Goal: Task Accomplishment & Management: Use online tool/utility

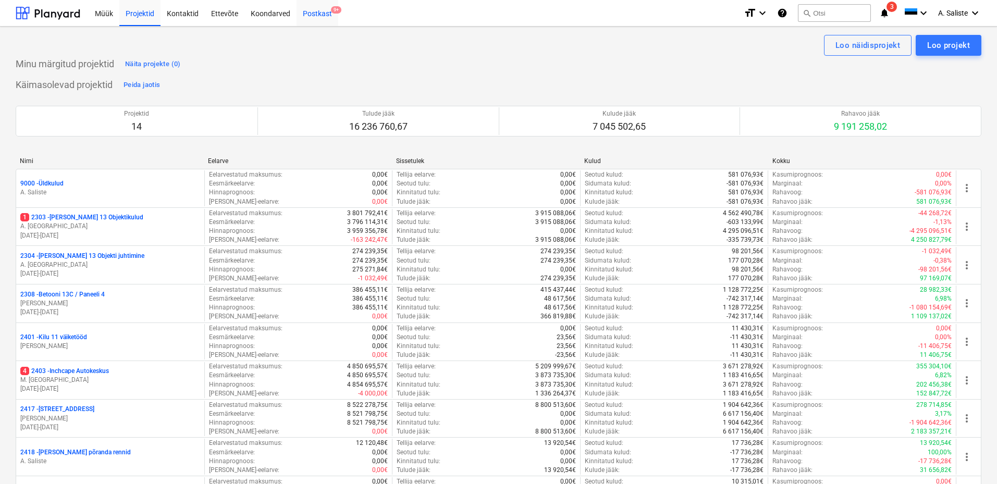
drag, startPoint x: 311, startPoint y: 6, endPoint x: 324, endPoint y: 8, distance: 13.6
click at [311, 6] on div "Postkast 9+" at bounding box center [317, 12] width 42 height 27
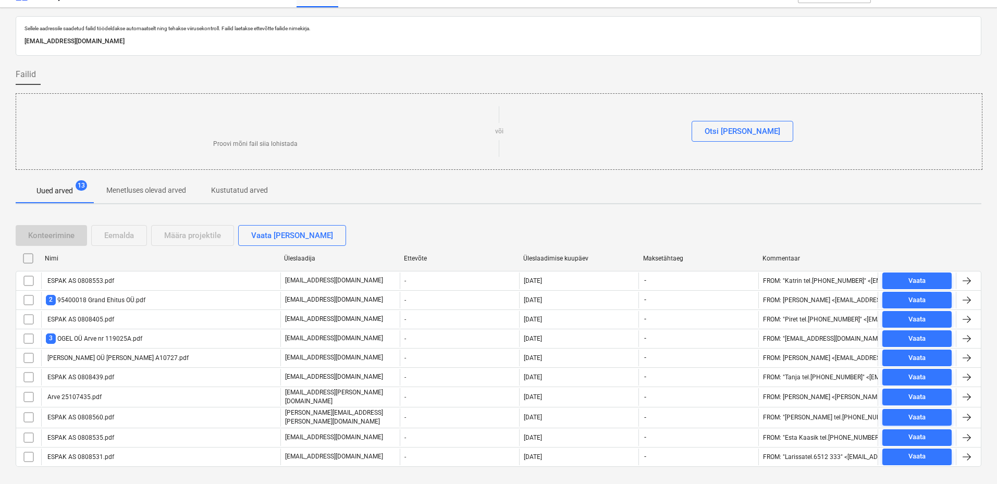
scroll to position [36, 0]
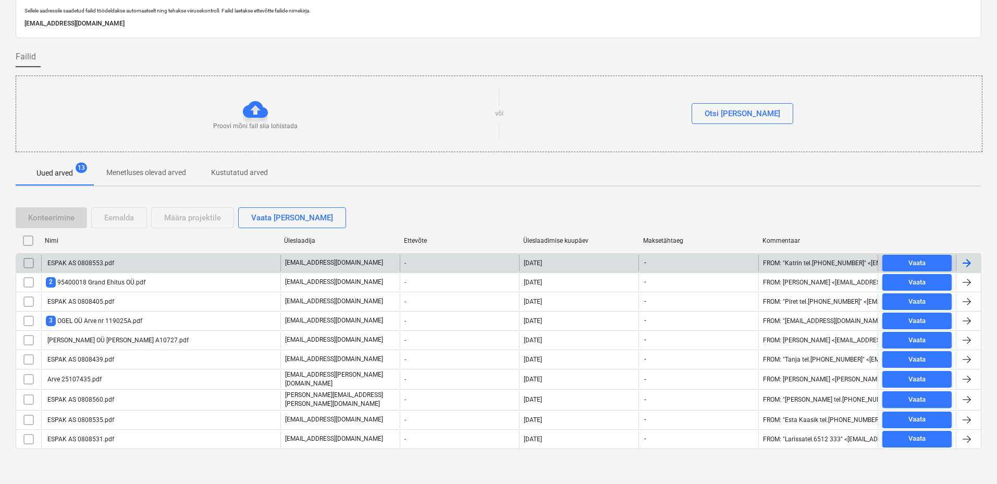
click at [96, 264] on div "ESPAK AS 0808553.pdf" at bounding box center [80, 262] width 68 height 7
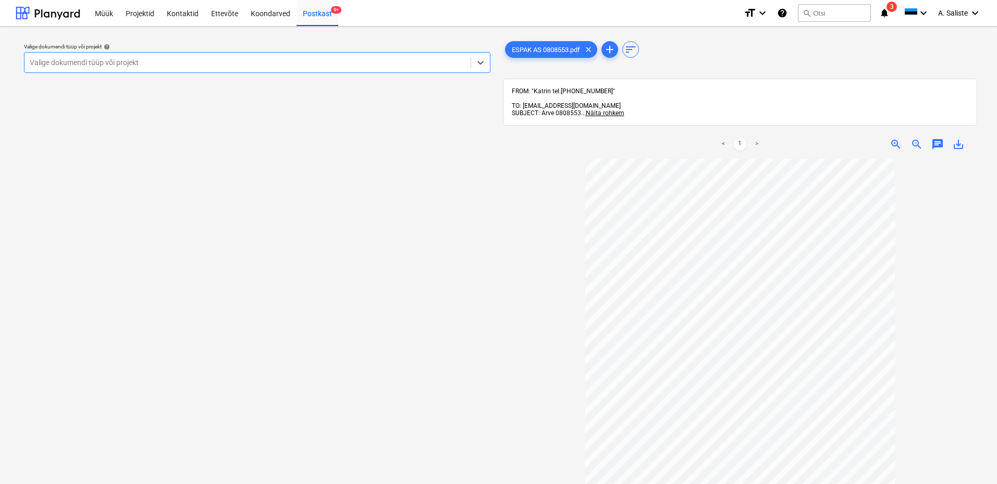
click at [435, 59] on div at bounding box center [248, 62] width 436 height 10
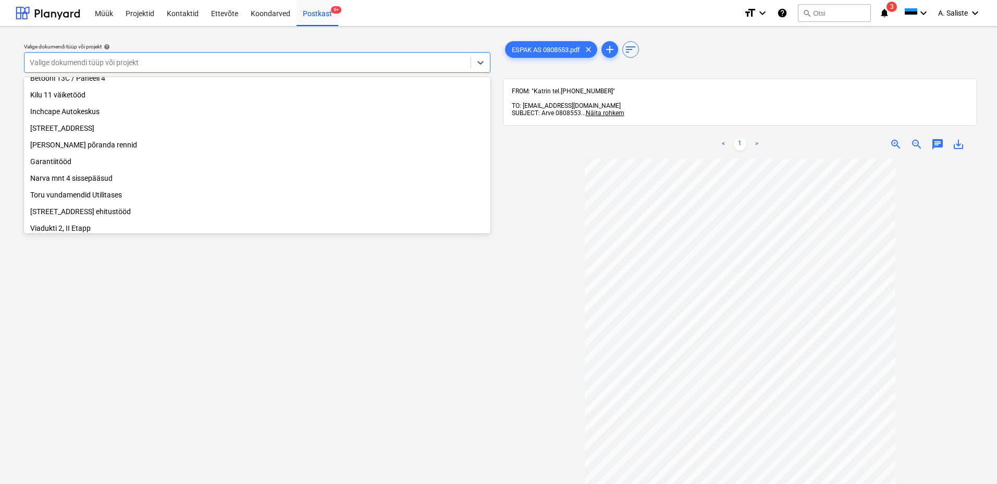
scroll to position [195, 0]
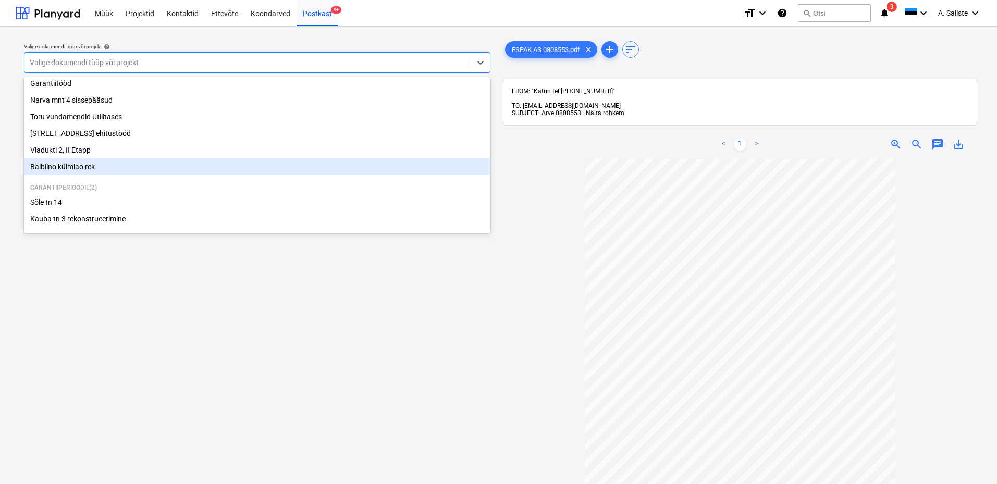
click at [63, 163] on div "Balbiino külmlao rek" at bounding box center [257, 166] width 466 height 17
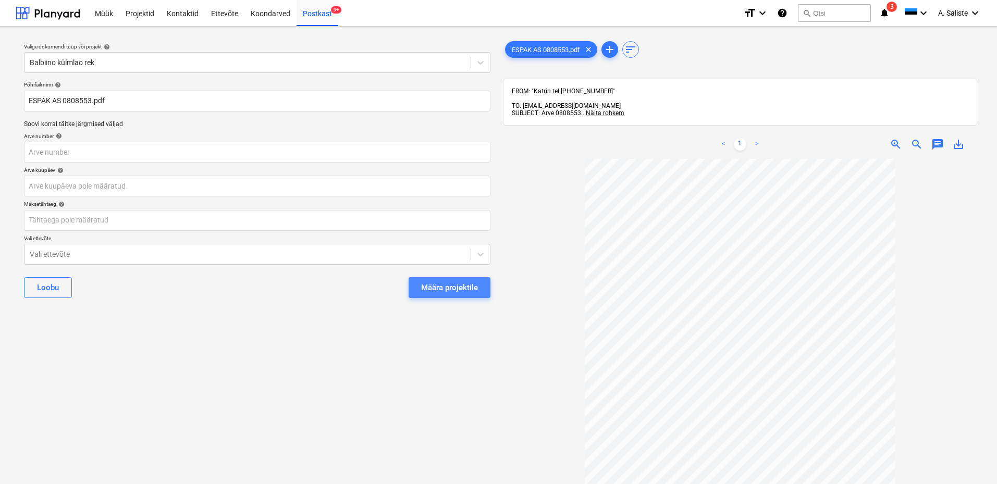
click at [427, 284] on div "Määra projektile" at bounding box center [449, 288] width 57 height 14
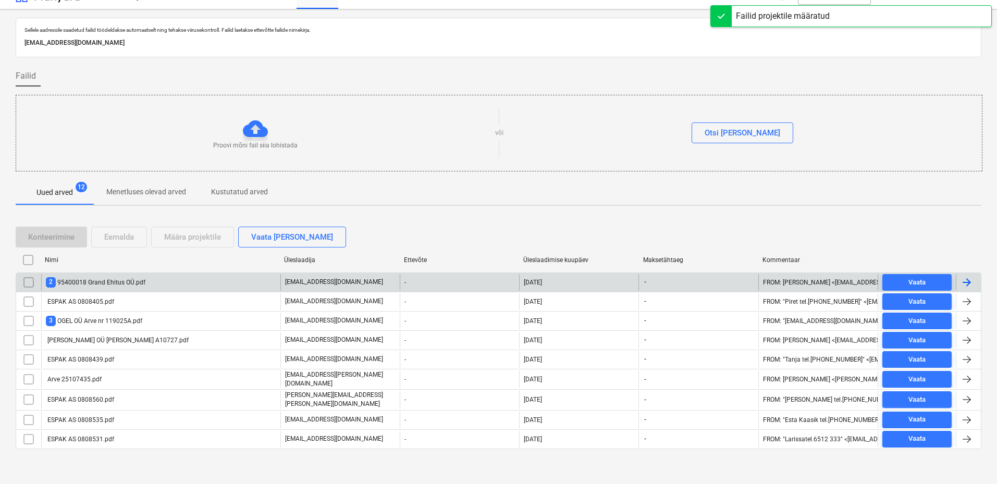
click at [90, 279] on div "2 95400018 Grand Ehitus OÜ.pdf" at bounding box center [96, 282] width 100 height 10
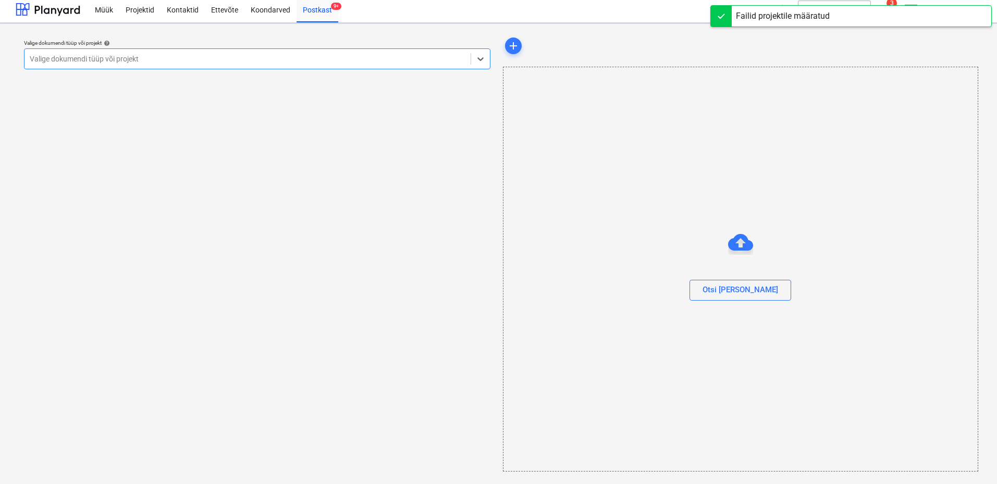
scroll to position [4, 0]
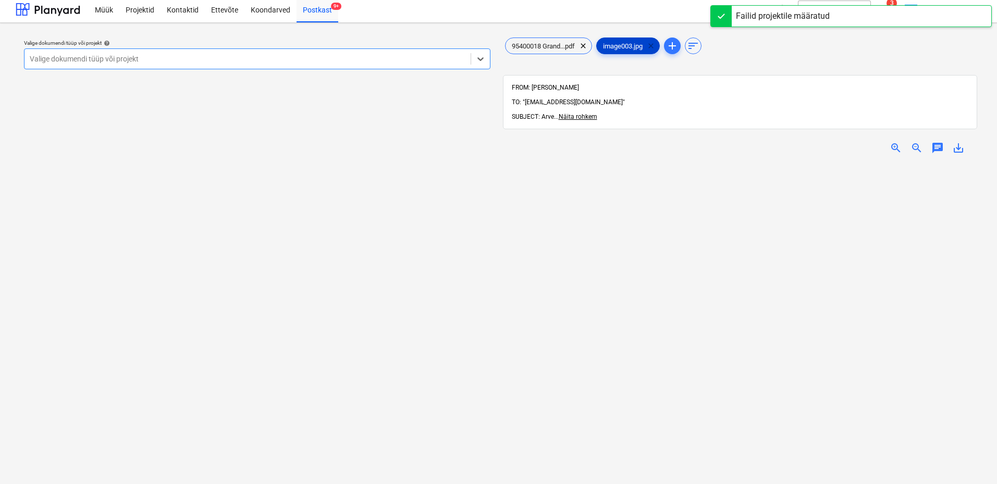
click at [657, 42] on span "clear" at bounding box center [650, 46] width 13 height 13
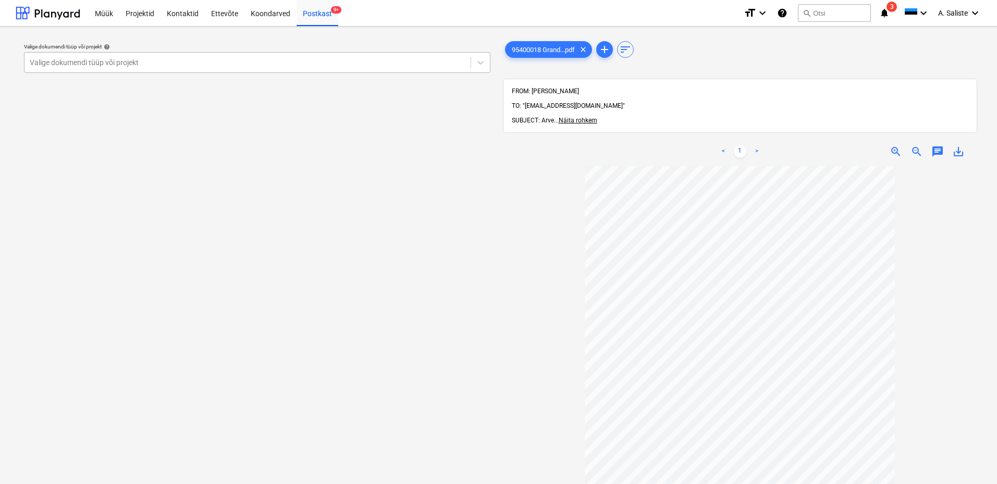
click at [425, 60] on div at bounding box center [248, 62] width 436 height 10
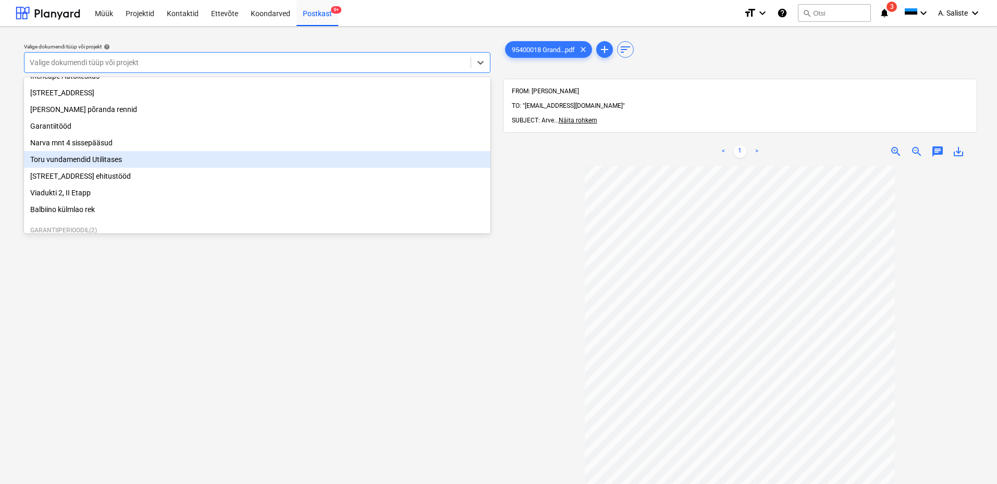
scroll to position [91, 0]
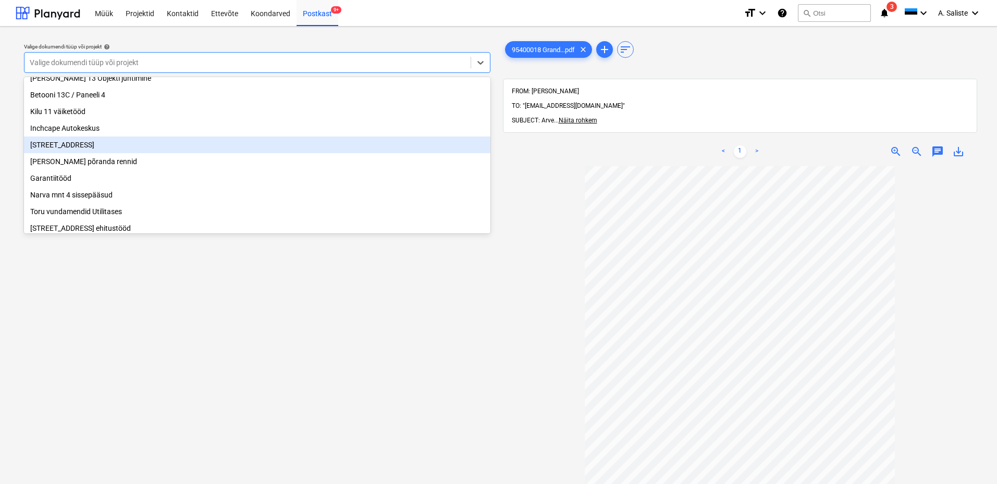
click at [108, 151] on div "[STREET_ADDRESS]" at bounding box center [257, 145] width 466 height 17
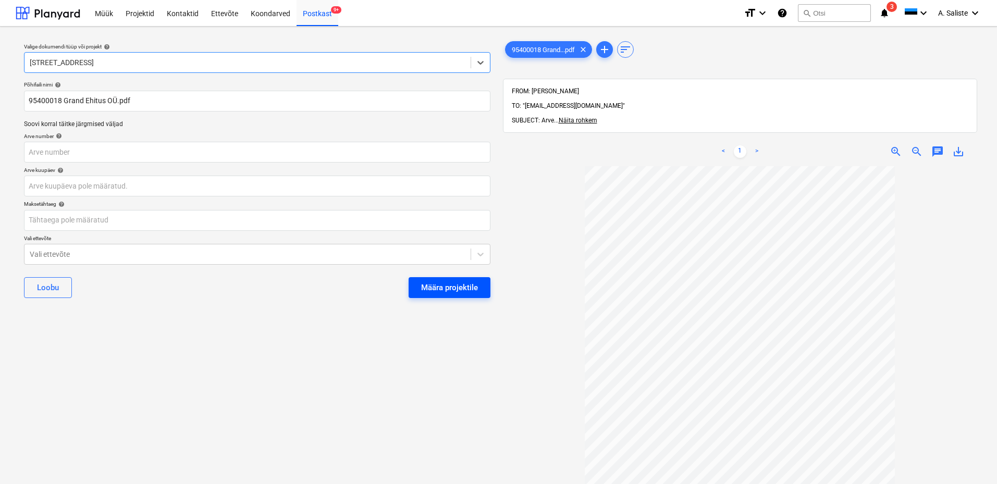
click at [436, 283] on div "Määra projektile" at bounding box center [449, 288] width 57 height 14
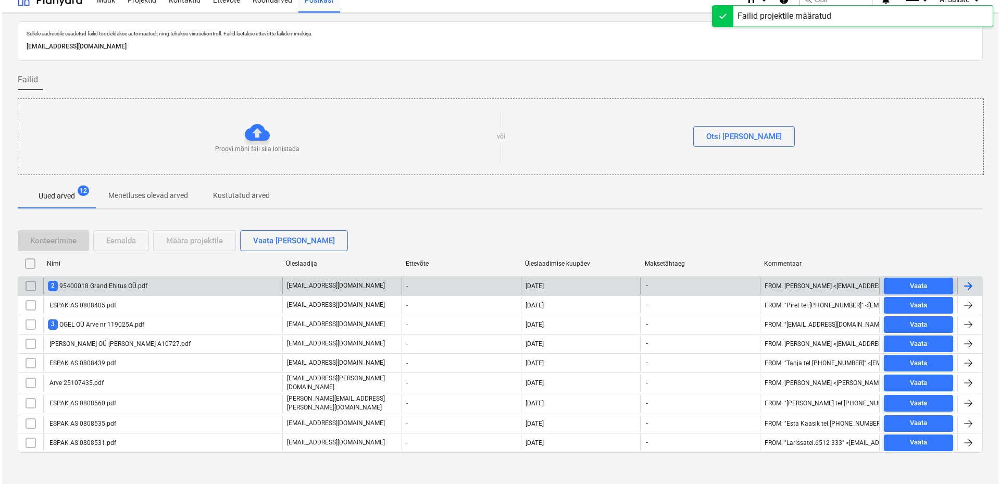
scroll to position [17, 0]
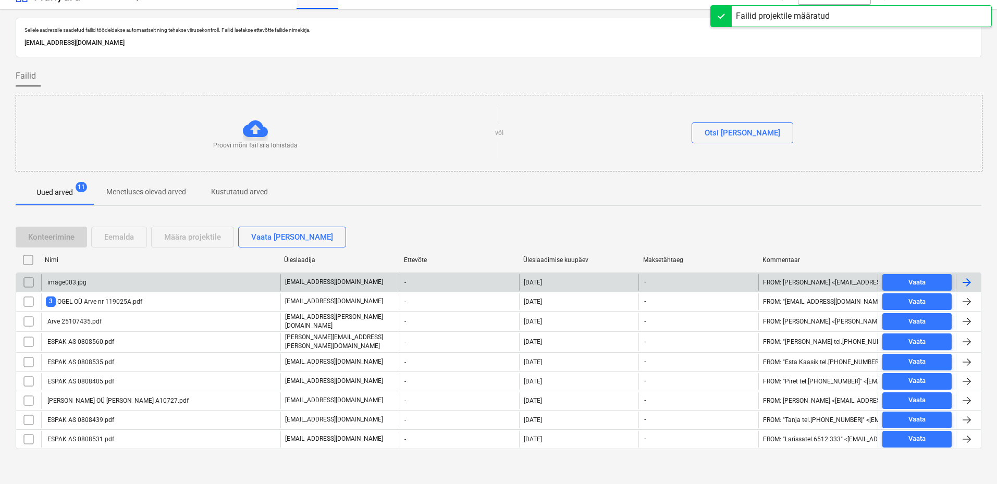
click at [30, 282] on input "checkbox" at bounding box center [28, 282] width 17 height 17
click at [134, 239] on div "Eemalda" at bounding box center [119, 237] width 30 height 14
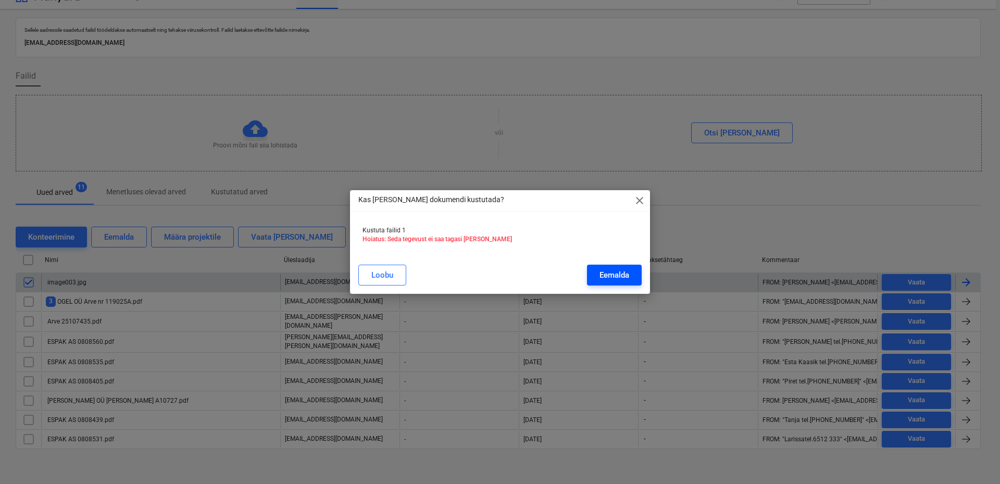
click at [604, 273] on div "Eemalda" at bounding box center [615, 275] width 30 height 14
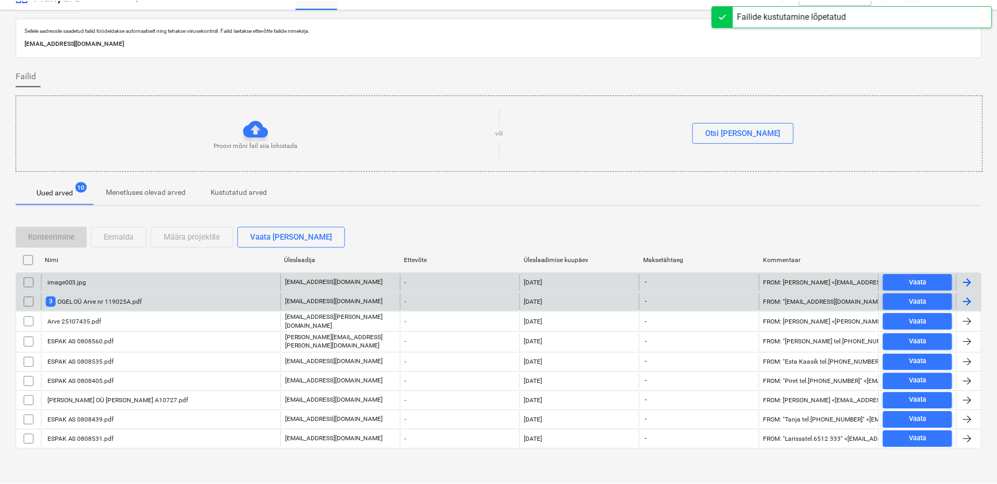
scroll to position [0, 0]
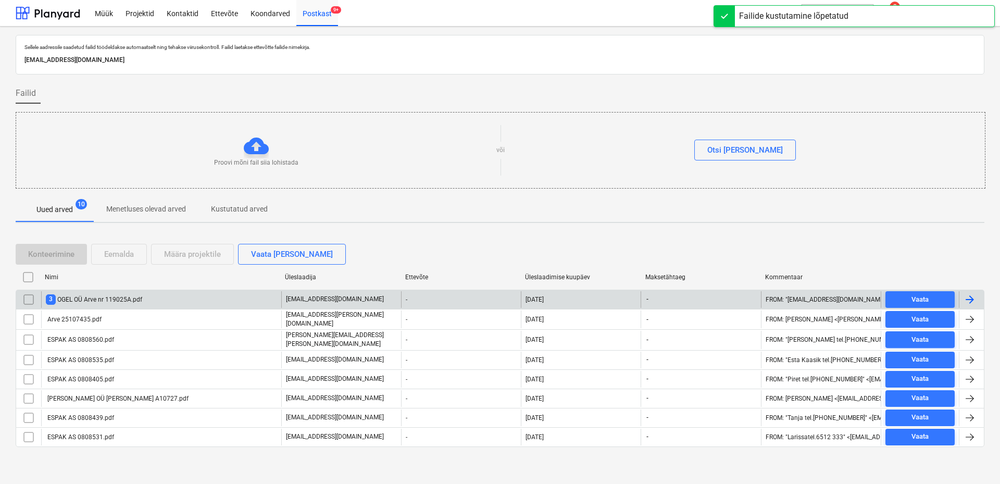
click at [87, 301] on div "3 OGEL OÜ Arve nr 119025A.pdf" at bounding box center [94, 299] width 96 height 10
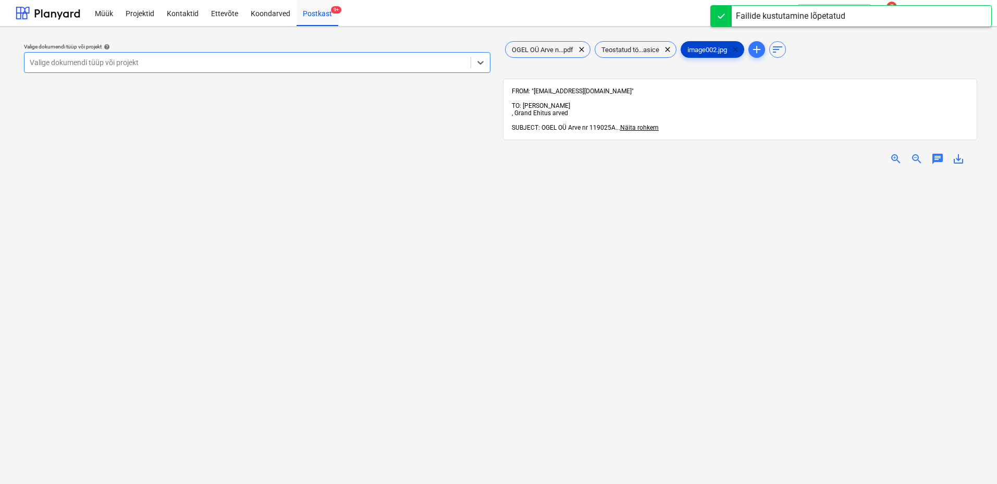
click at [739, 49] on span "clear" at bounding box center [735, 49] width 13 height 13
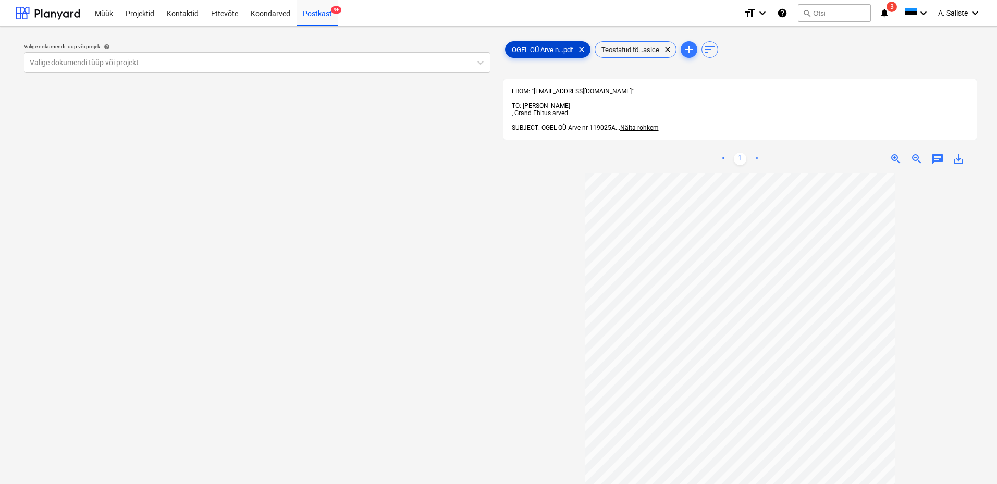
click at [557, 52] on span "OGEL OÜ Arve n...pdf" at bounding box center [542, 50] width 74 height 8
click at [645, 52] on span "Teostatud tö...asice" at bounding box center [630, 50] width 70 height 8
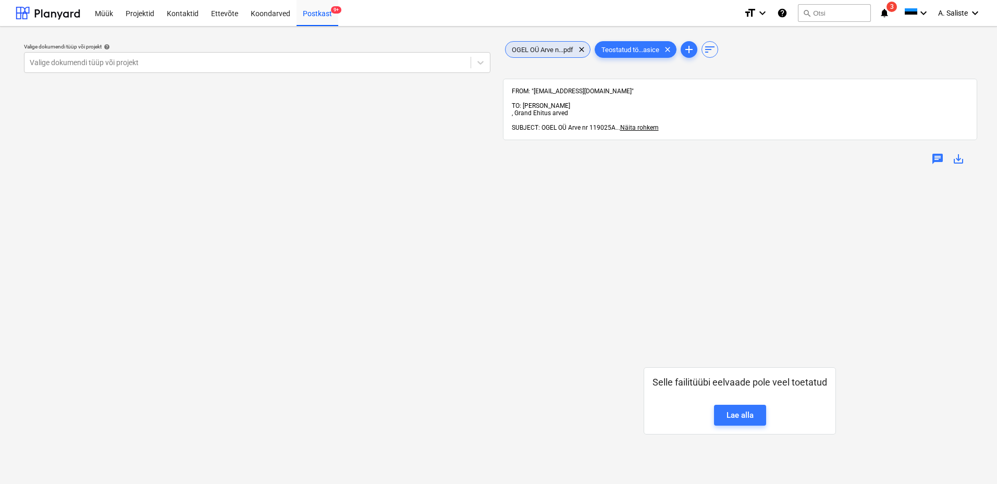
click at [576, 51] on span "OGEL OÜ Arve n...pdf" at bounding box center [542, 50] width 74 height 8
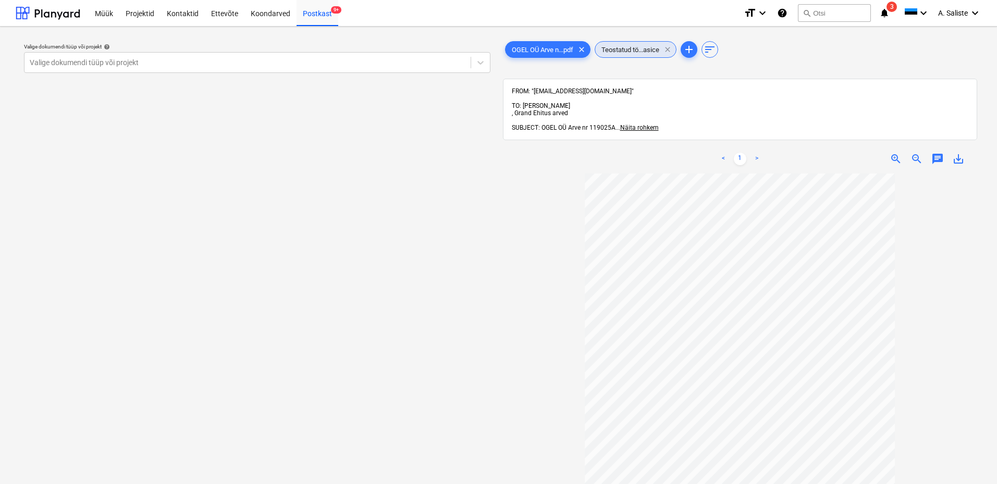
click at [671, 48] on span "clear" at bounding box center [667, 49] width 13 height 13
click at [436, 60] on div at bounding box center [248, 62] width 436 height 10
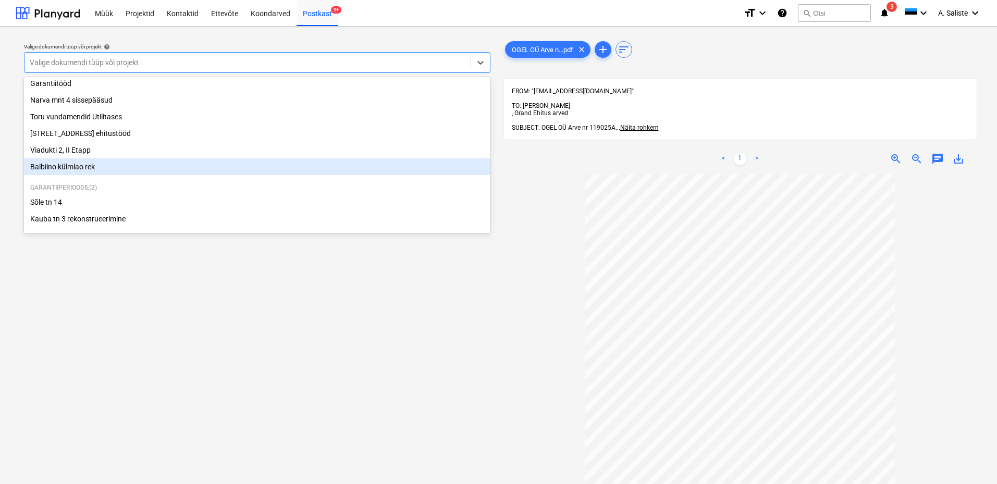
scroll to position [143, 0]
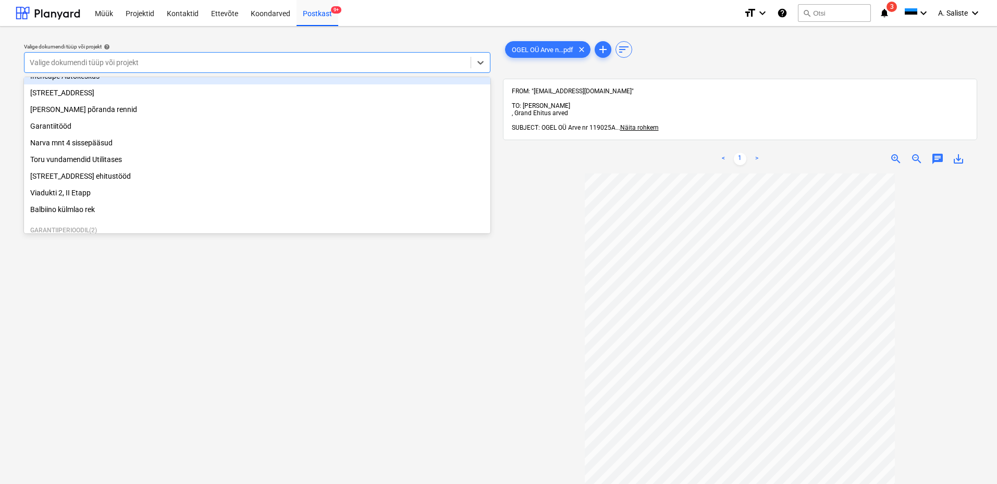
click at [119, 84] on div "Inchcape Autokeskus" at bounding box center [257, 76] width 466 height 17
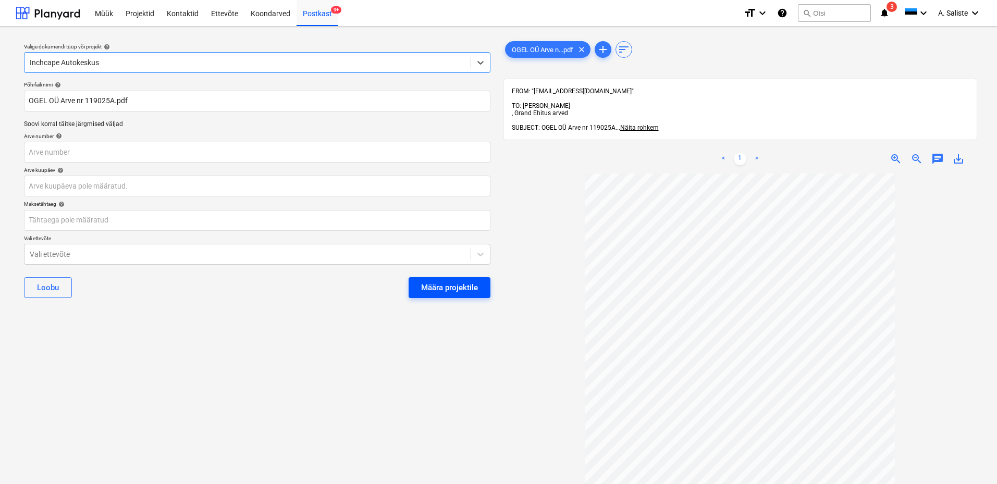
click at [460, 284] on div "Määra projektile" at bounding box center [449, 288] width 57 height 14
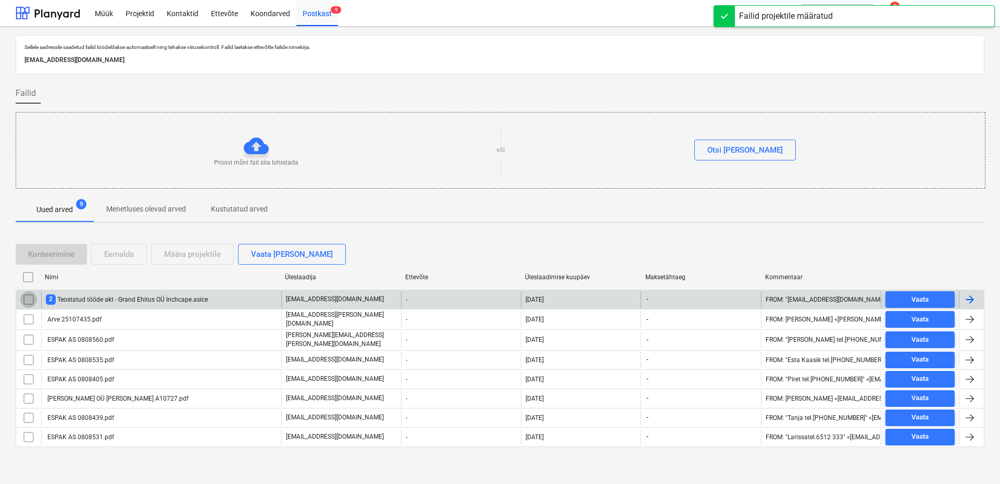
click at [33, 297] on input "checkbox" at bounding box center [28, 299] width 17 height 17
click at [123, 254] on div "Eemalda" at bounding box center [119, 254] width 30 height 14
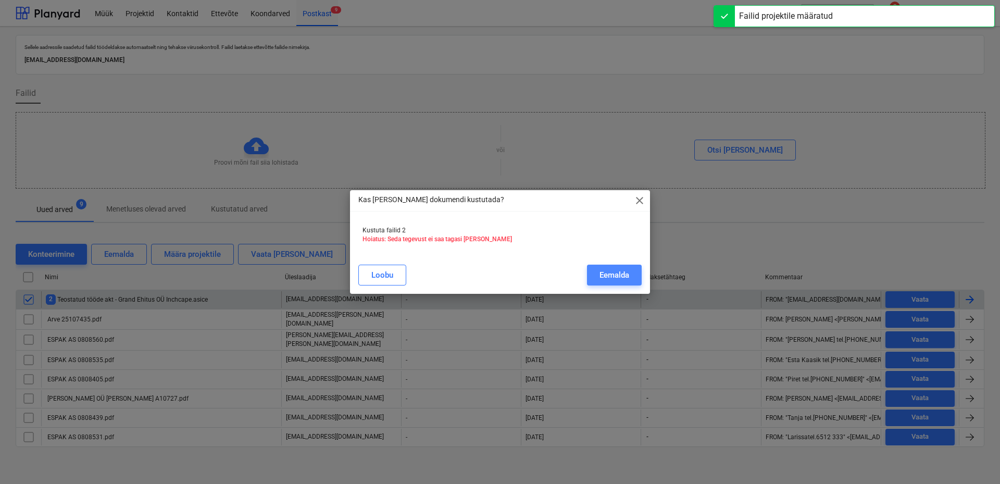
click at [616, 278] on div "Eemalda" at bounding box center [615, 275] width 30 height 14
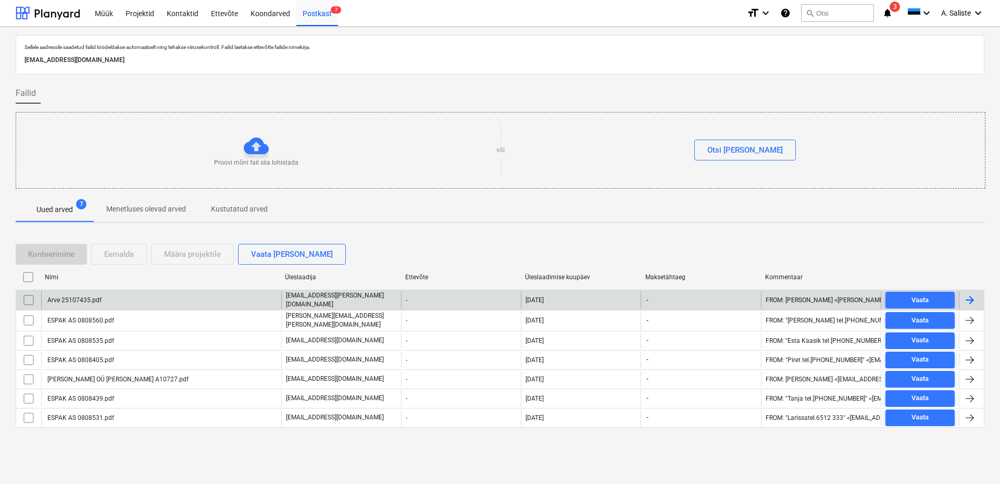
click at [118, 297] on div "Arve 25107435.pdf" at bounding box center [161, 300] width 240 height 18
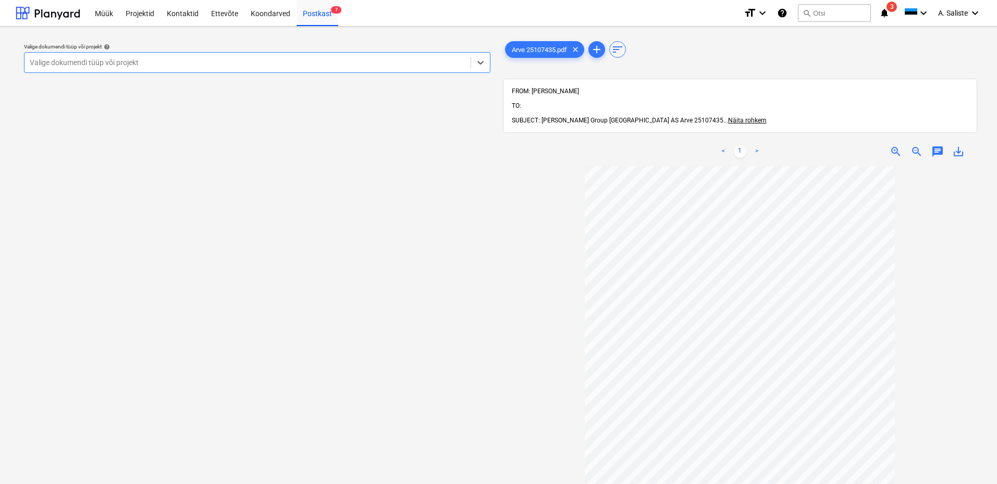
click at [379, 60] on div at bounding box center [248, 62] width 436 height 10
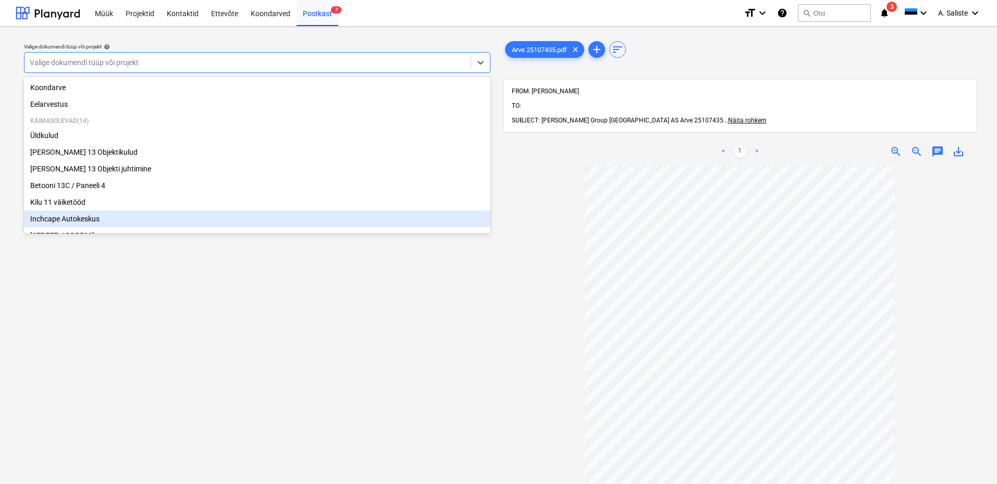
click at [894, 145] on span "zoom_in" at bounding box center [895, 151] width 13 height 13
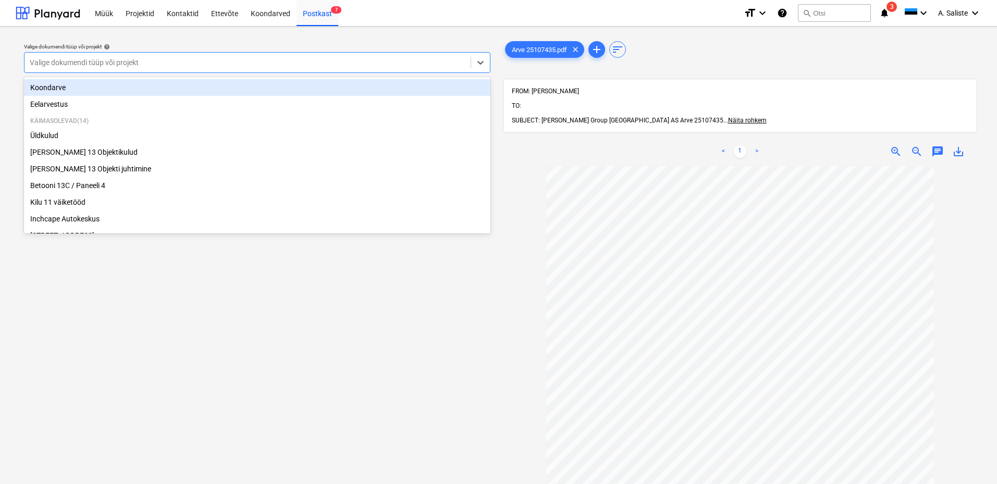
click at [316, 58] on div at bounding box center [248, 62] width 436 height 10
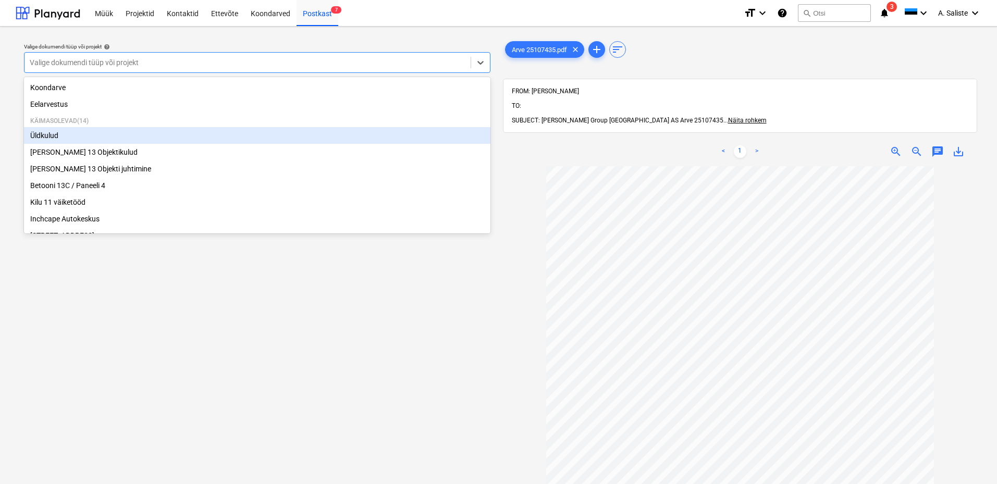
click at [82, 139] on div "Üldkulud" at bounding box center [257, 135] width 466 height 17
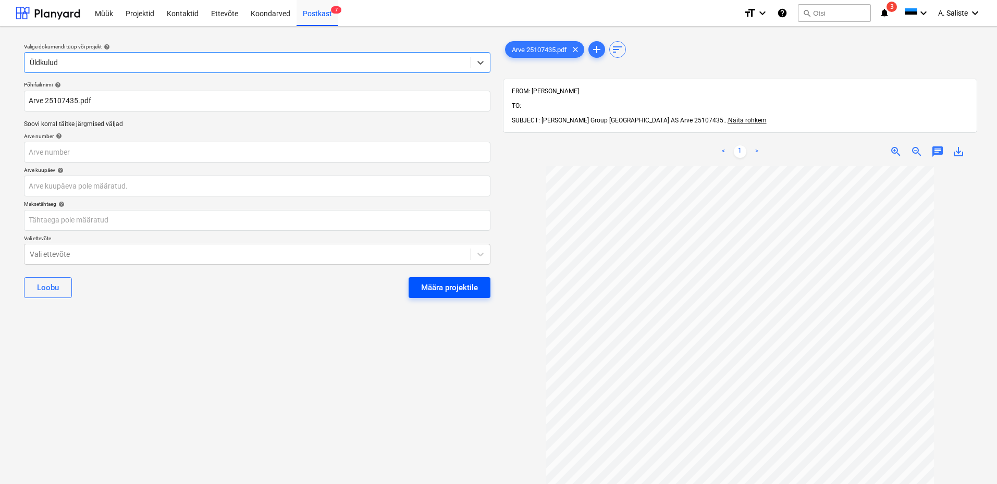
click at [440, 282] on div "Määra projektile" at bounding box center [449, 288] width 57 height 14
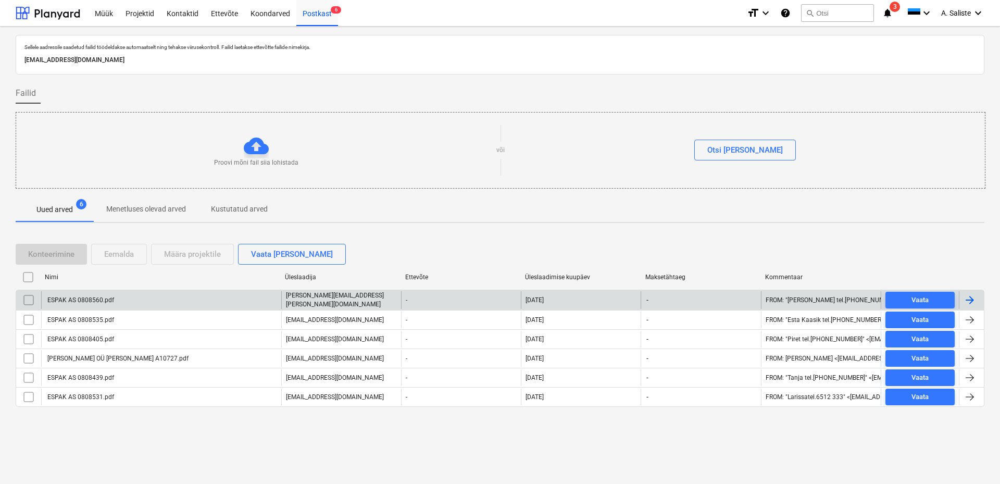
click at [83, 305] on div "ESPAK AS 0808560.pdf" at bounding box center [161, 300] width 240 height 18
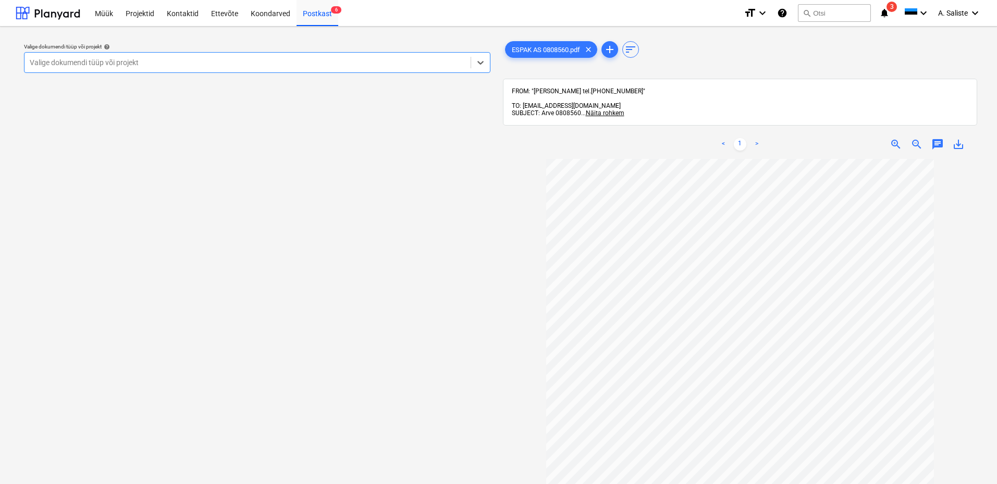
click at [365, 62] on div at bounding box center [248, 62] width 436 height 10
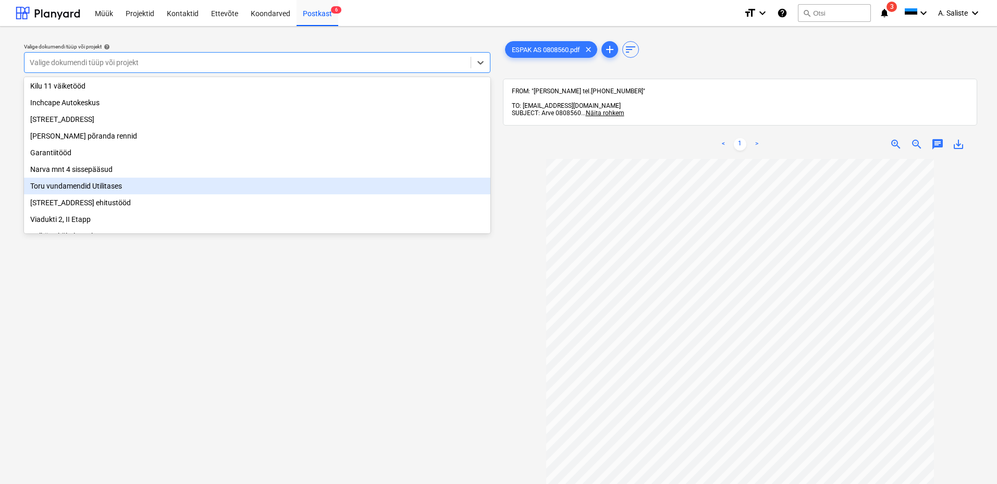
scroll to position [195, 0]
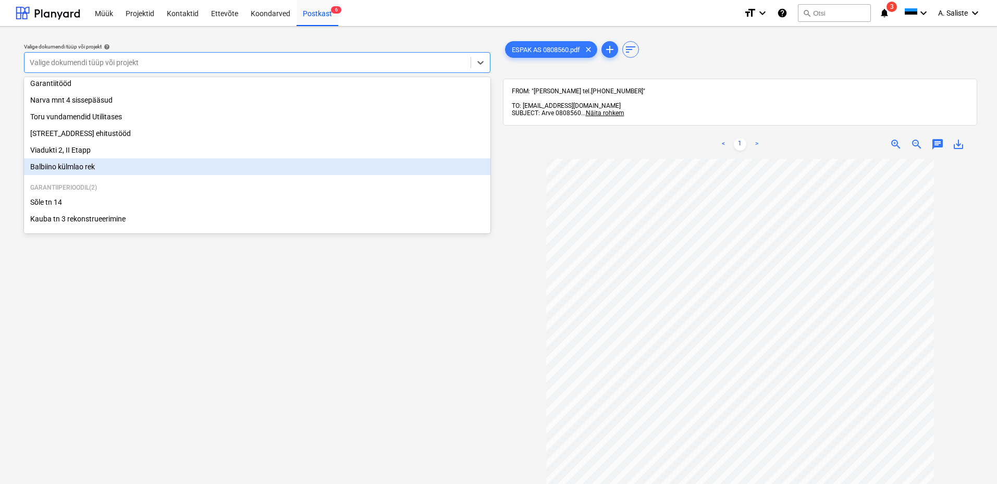
click at [90, 167] on div "Balbiino külmlao rek" at bounding box center [257, 166] width 466 height 17
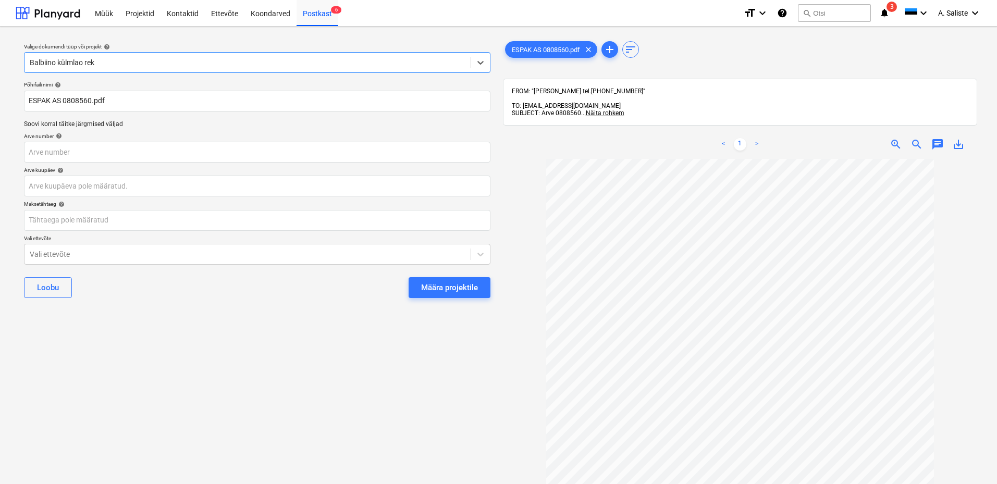
click at [426, 286] on div "Määra projektile" at bounding box center [449, 288] width 57 height 14
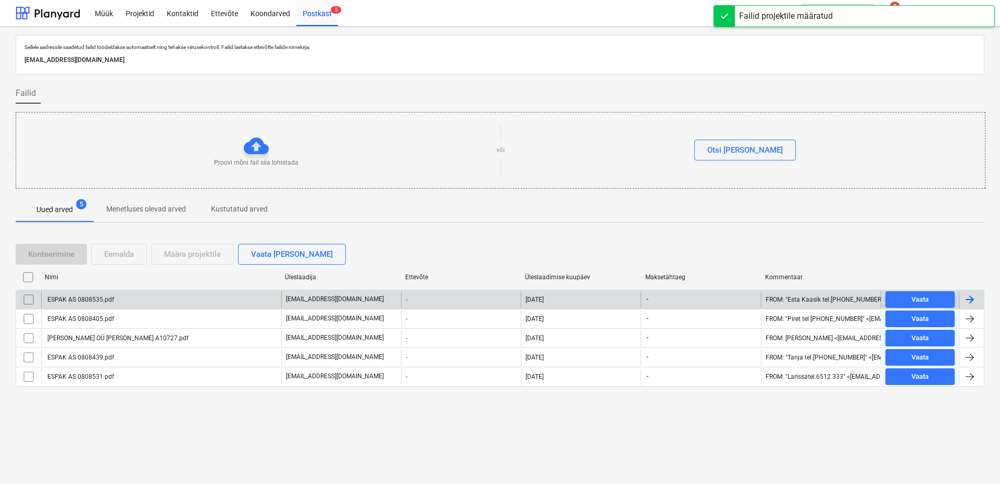
click at [108, 297] on div "ESPAK AS 0808535.pdf" at bounding box center [80, 299] width 68 height 7
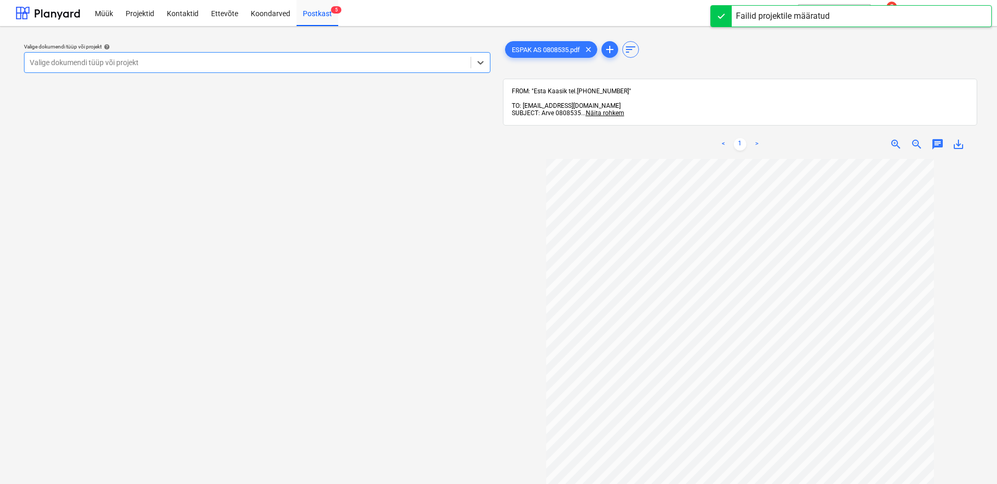
click at [396, 62] on div at bounding box center [248, 62] width 436 height 10
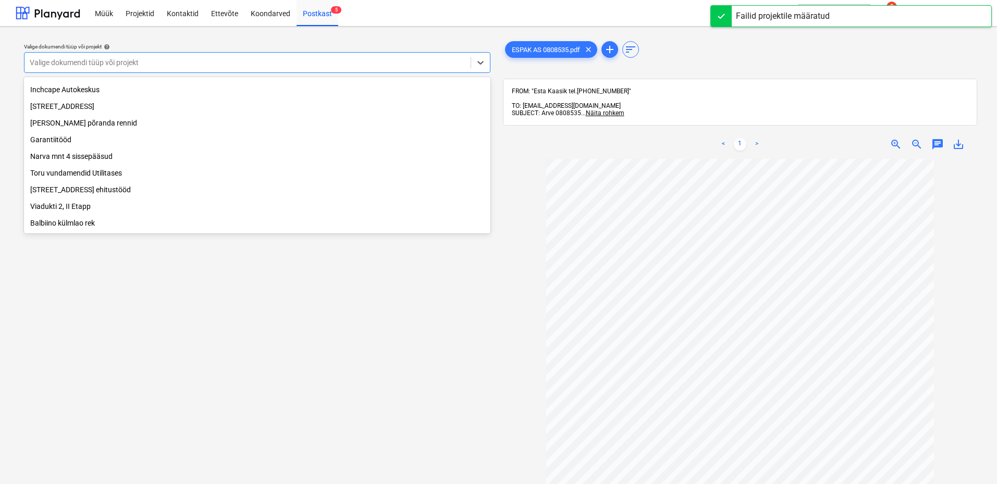
scroll to position [195, 0]
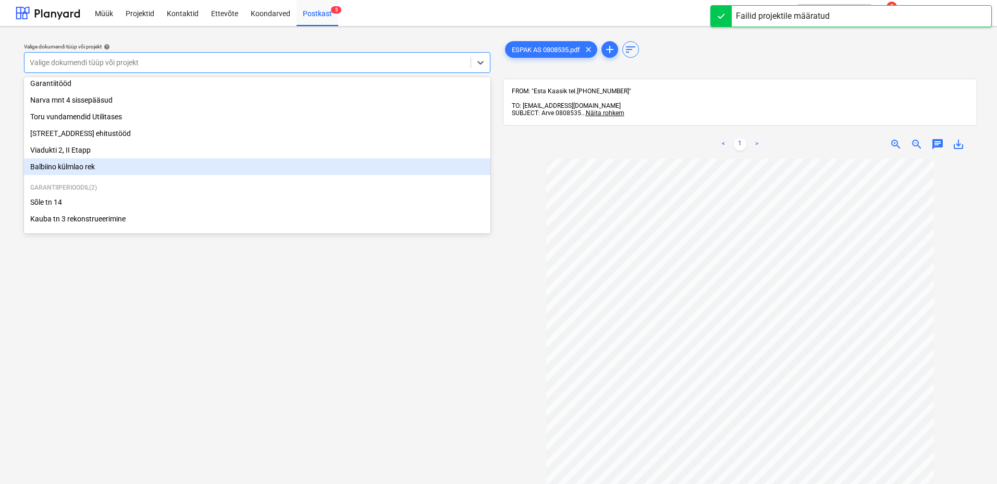
click at [77, 164] on div "Balbiino külmlao rek" at bounding box center [257, 166] width 466 height 17
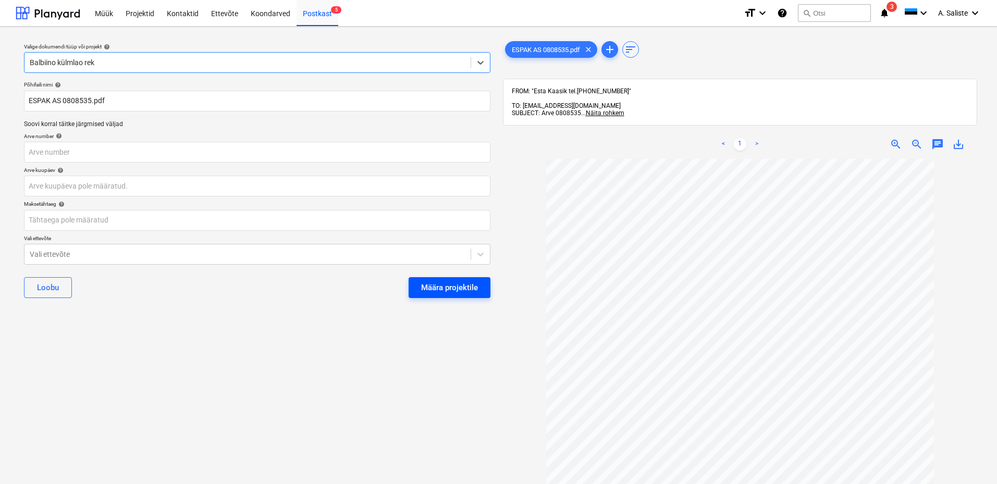
click at [470, 289] on div "Määra projektile" at bounding box center [449, 288] width 57 height 14
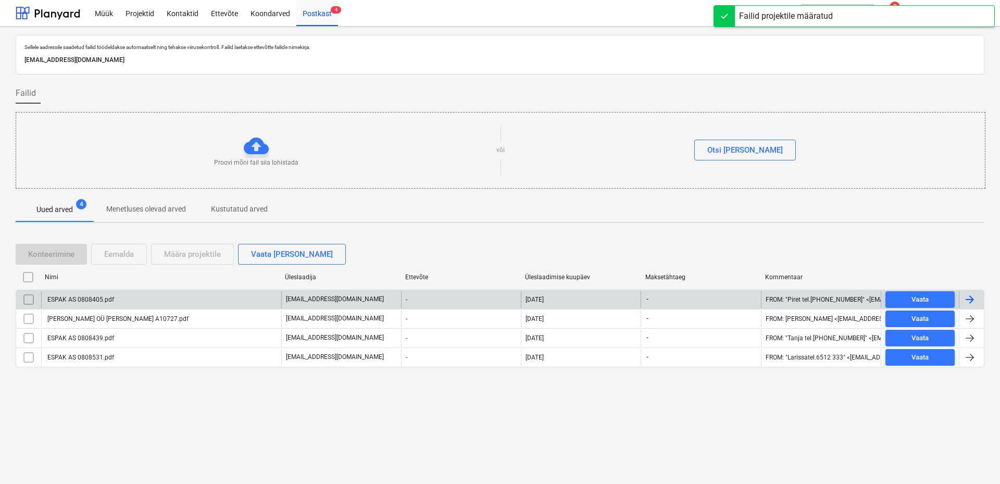
click at [162, 302] on div "ESPAK AS 0808405.pdf" at bounding box center [161, 299] width 240 height 17
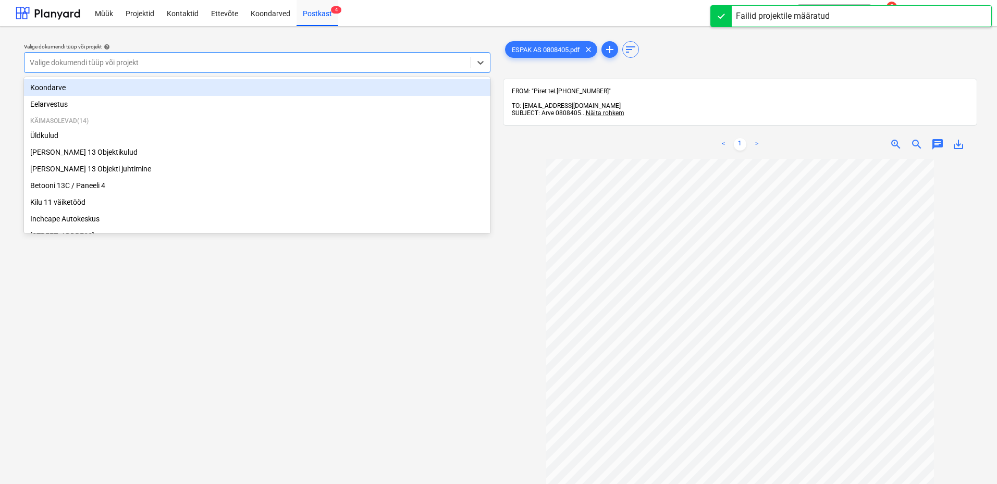
click at [405, 63] on div at bounding box center [248, 62] width 436 height 10
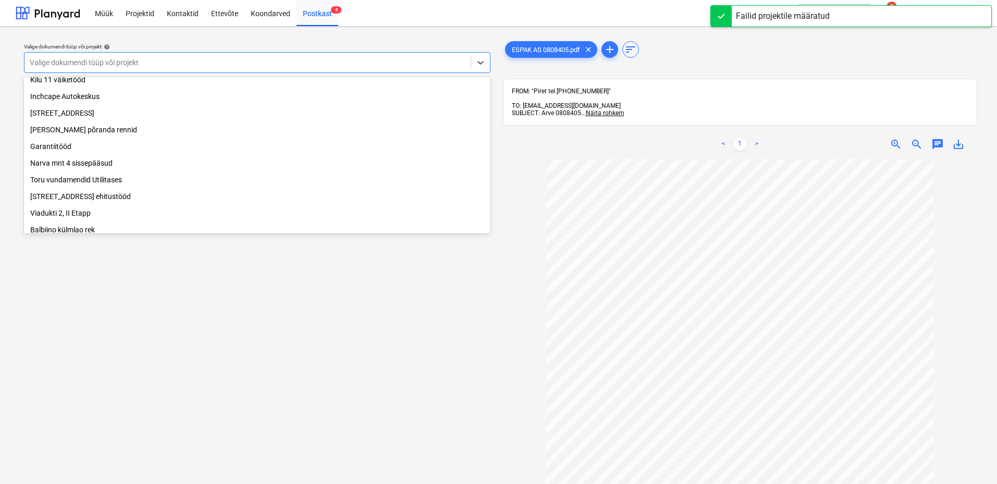
scroll to position [195, 0]
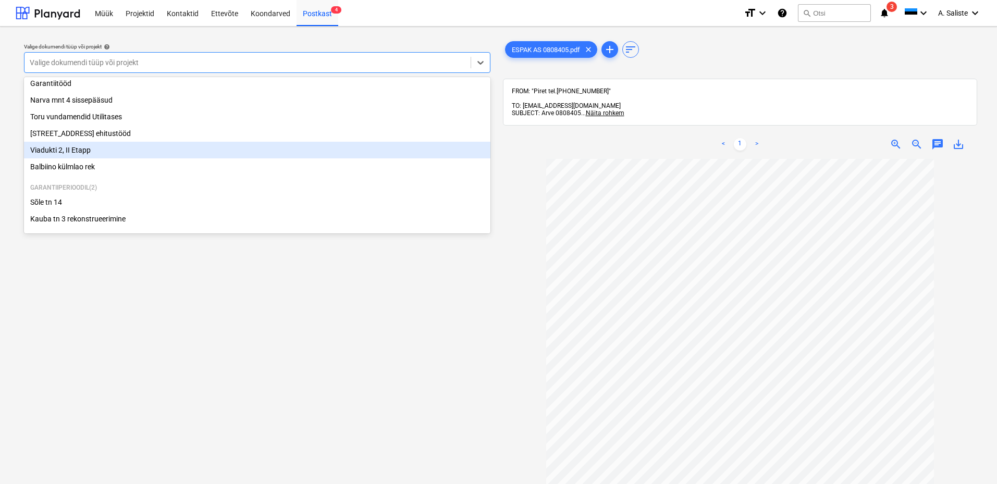
click at [87, 153] on div "Viadukti 2, II Etapp" at bounding box center [257, 150] width 466 height 17
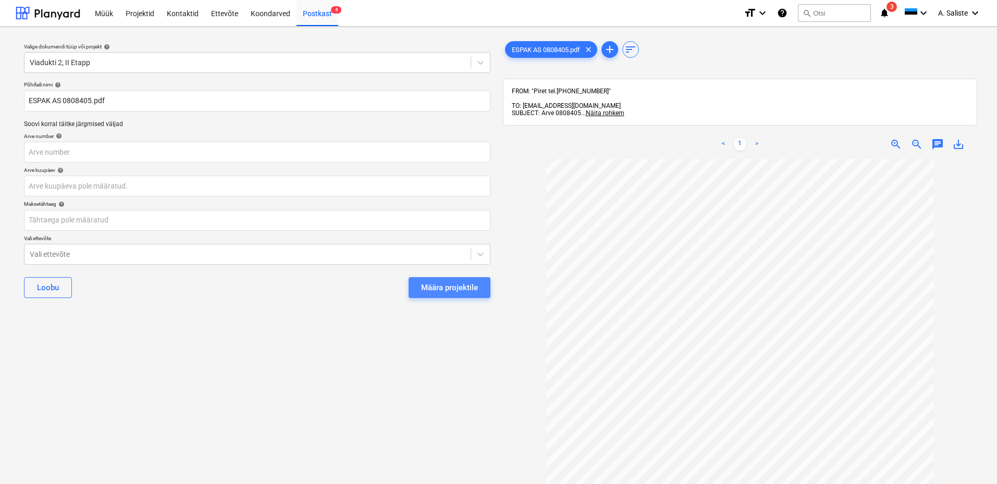
click at [443, 286] on div "Määra projektile" at bounding box center [449, 288] width 57 height 14
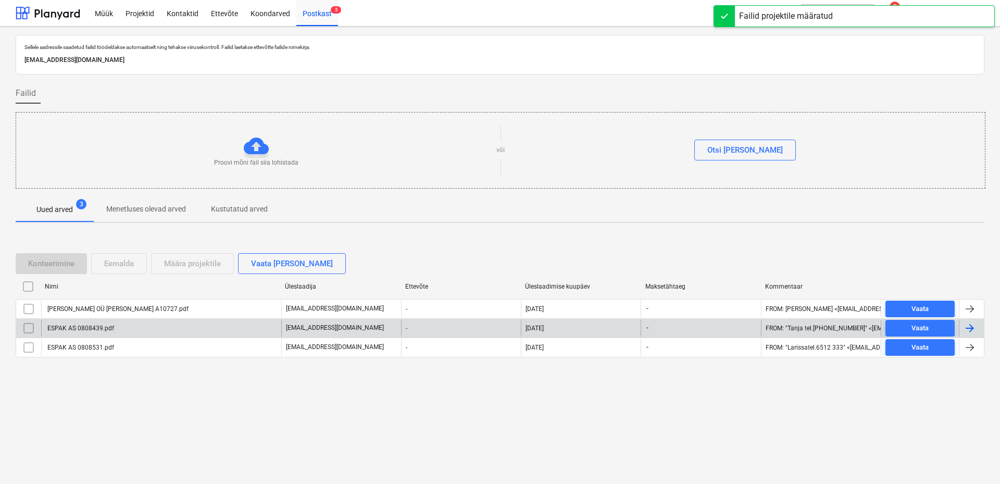
click at [160, 328] on div "ESPAK AS 0808439.pdf" at bounding box center [161, 328] width 240 height 17
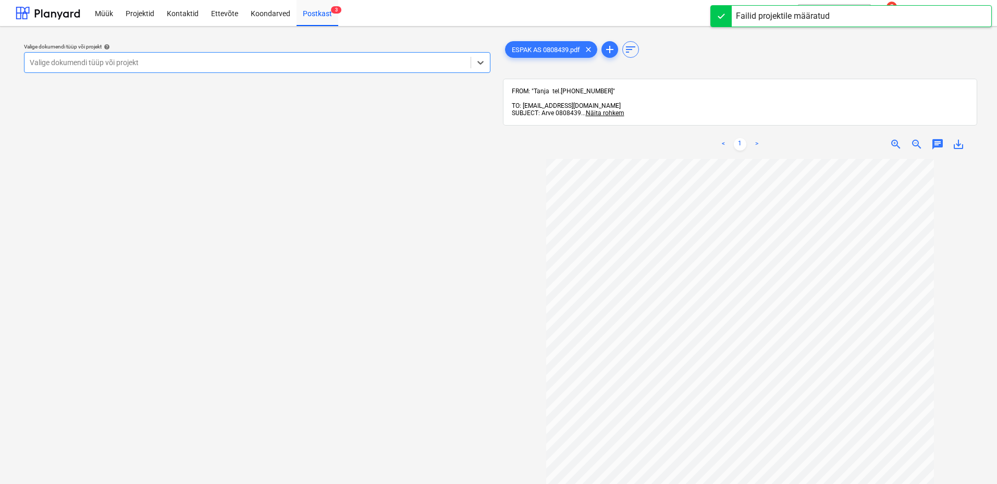
click at [410, 59] on div at bounding box center [248, 62] width 436 height 10
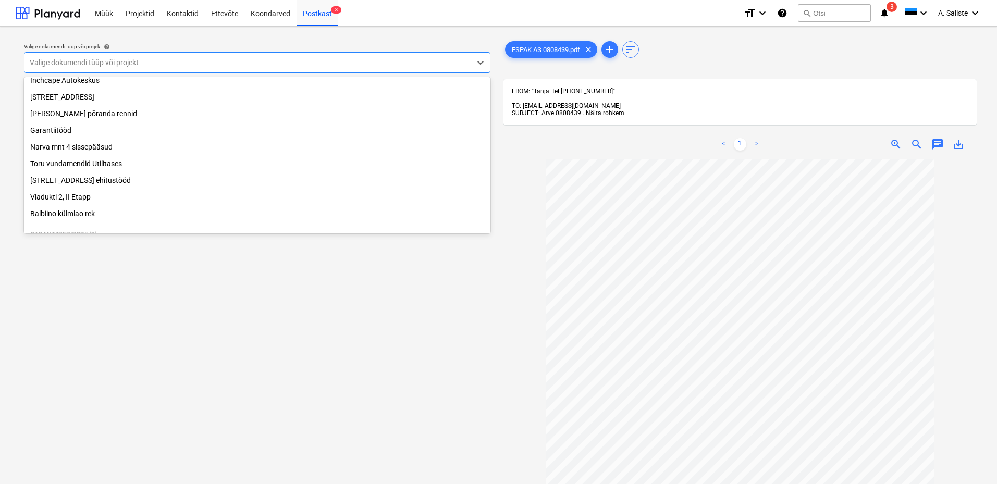
scroll to position [195, 0]
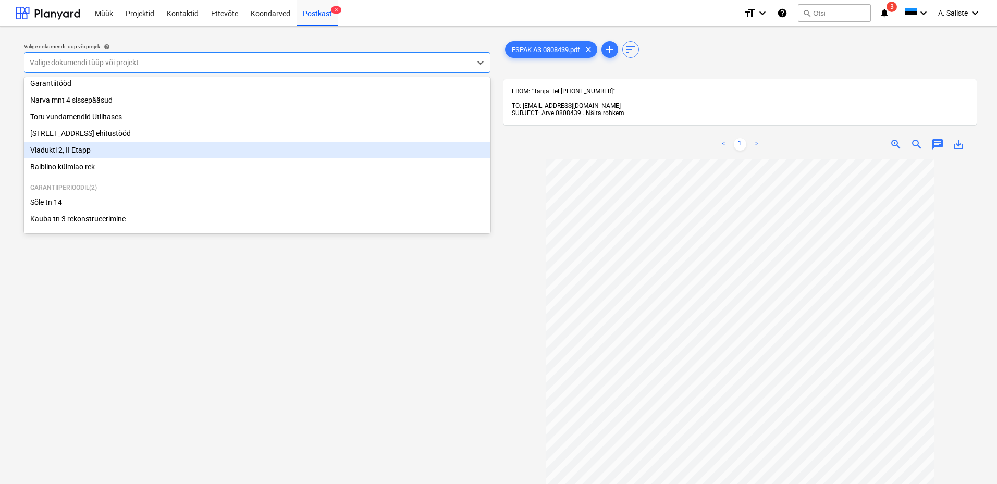
click at [94, 147] on div "Viadukti 2, II Etapp" at bounding box center [257, 150] width 466 height 17
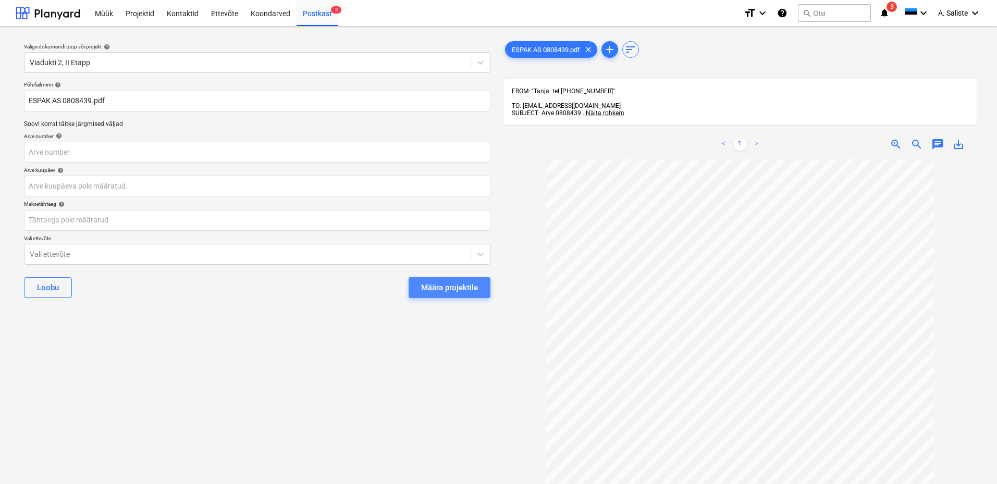
click at [445, 286] on div "Määra projektile" at bounding box center [449, 288] width 57 height 14
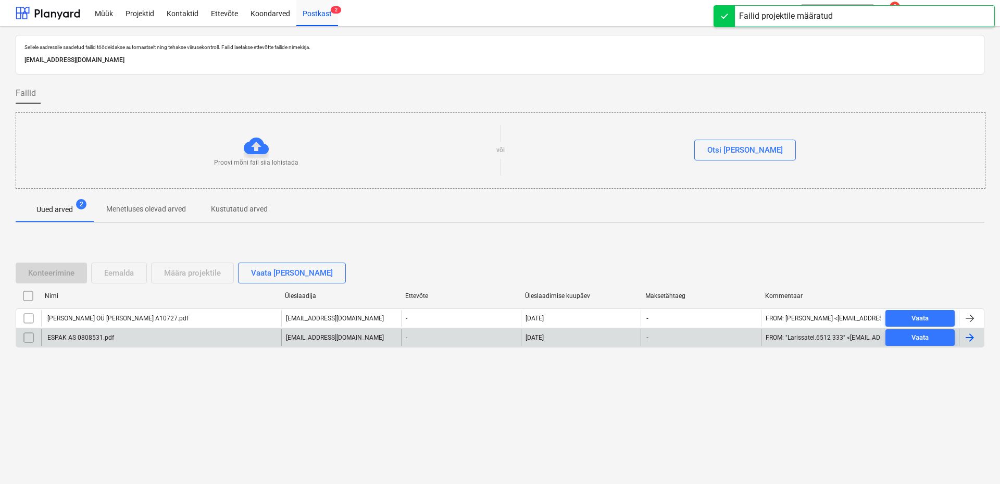
click at [77, 338] on div "ESPAK AS 0808531.pdf" at bounding box center [80, 337] width 68 height 7
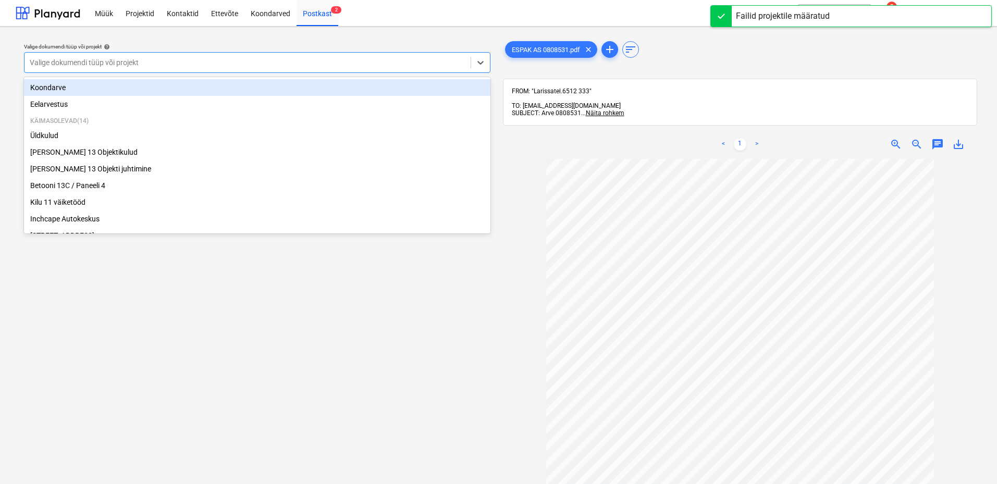
click at [336, 61] on div at bounding box center [248, 62] width 436 height 10
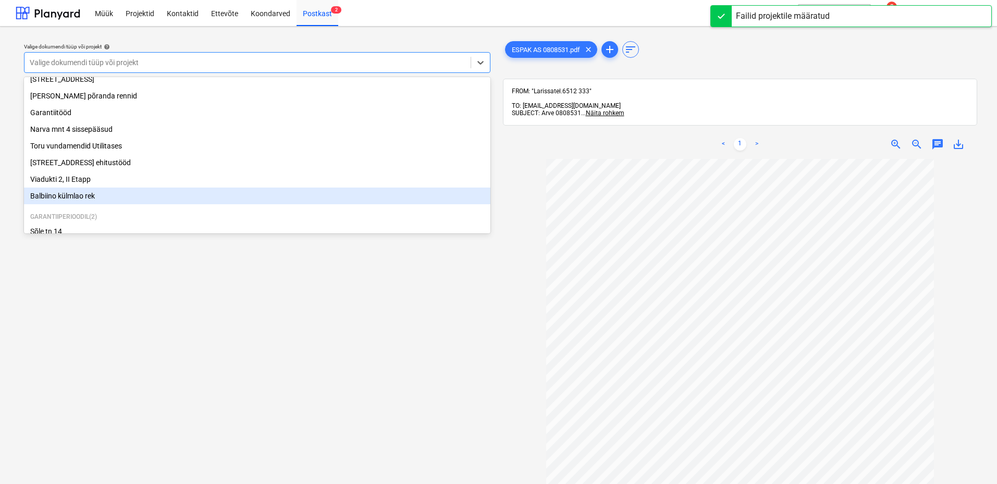
scroll to position [195, 0]
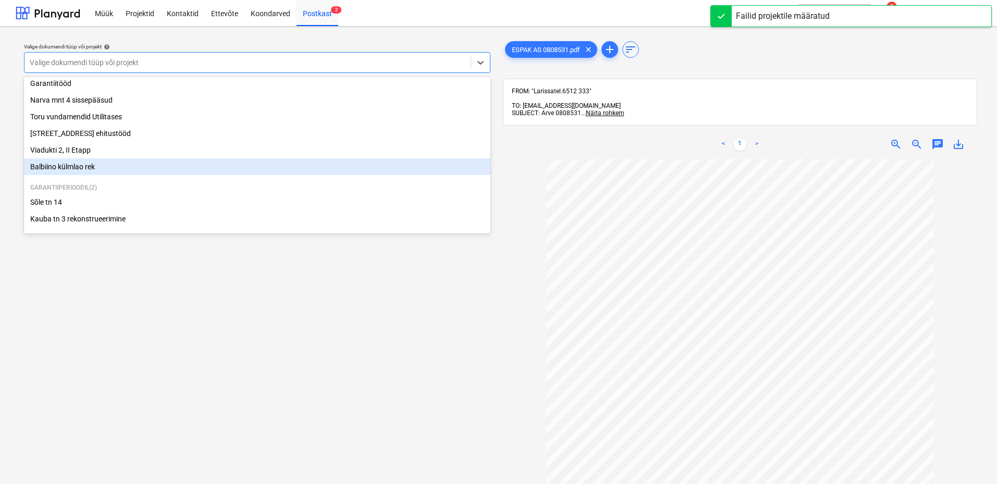
click at [87, 159] on div "Balbiino külmlao rek" at bounding box center [257, 166] width 466 height 17
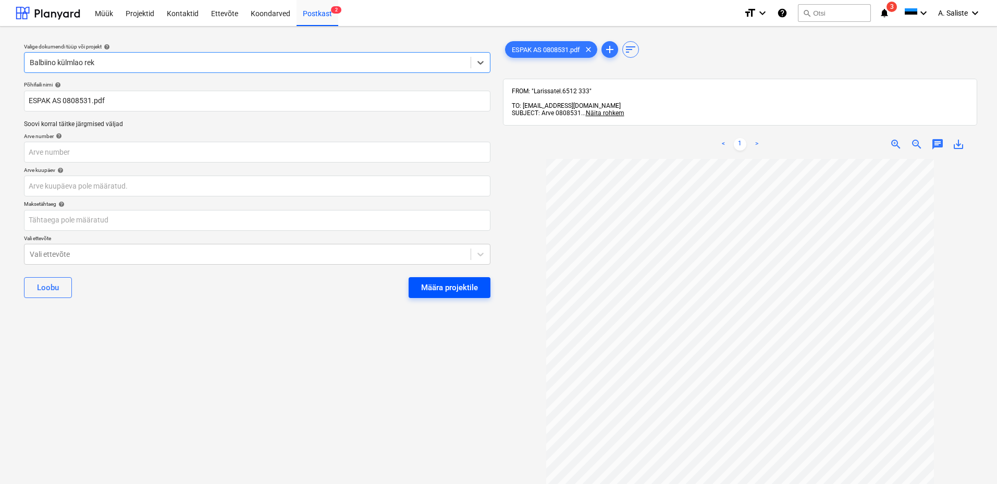
click at [452, 287] on div "Määra projektile" at bounding box center [449, 288] width 57 height 14
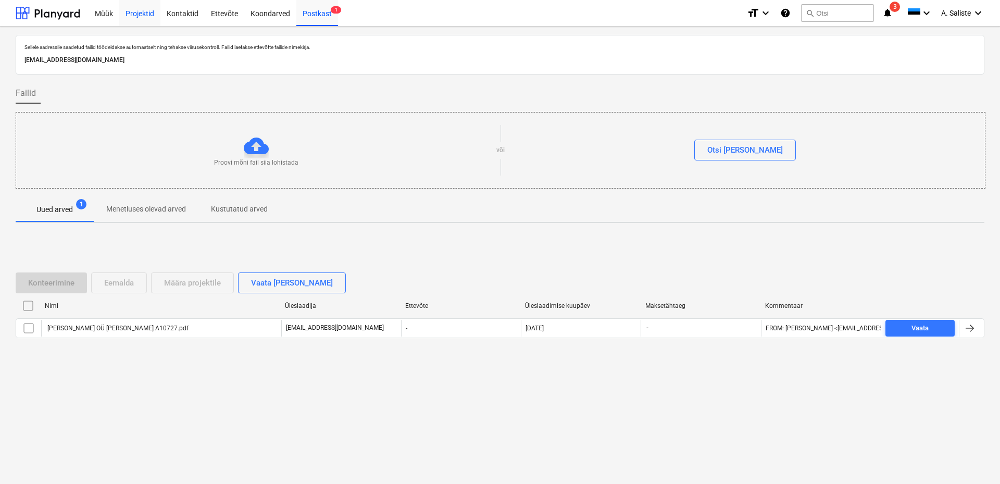
click at [146, 15] on div "Projektid" at bounding box center [139, 12] width 41 height 27
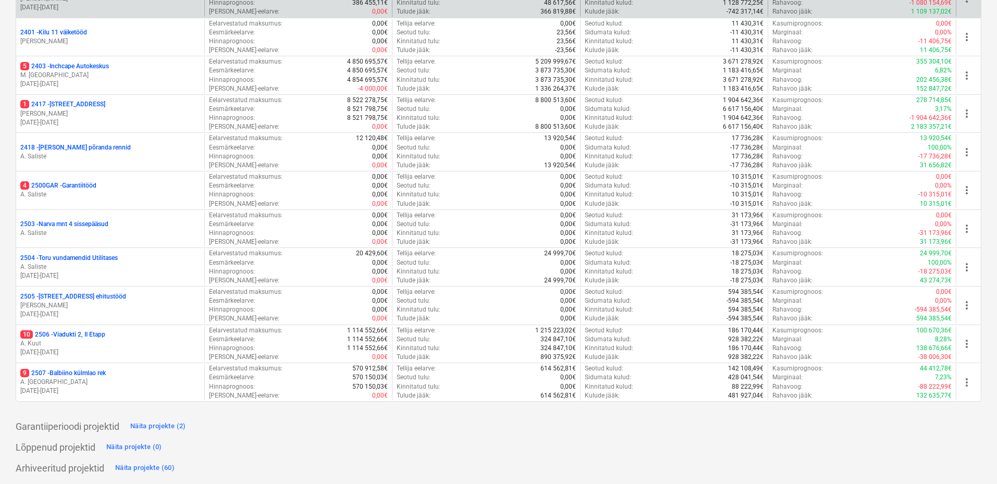
scroll to position [306, 0]
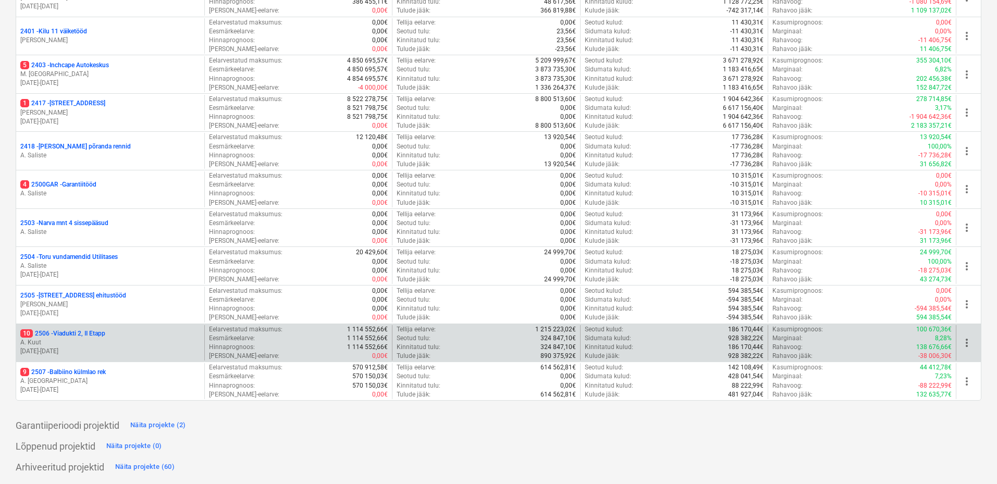
click at [128, 340] on p "A. Kuut" at bounding box center [110, 342] width 180 height 9
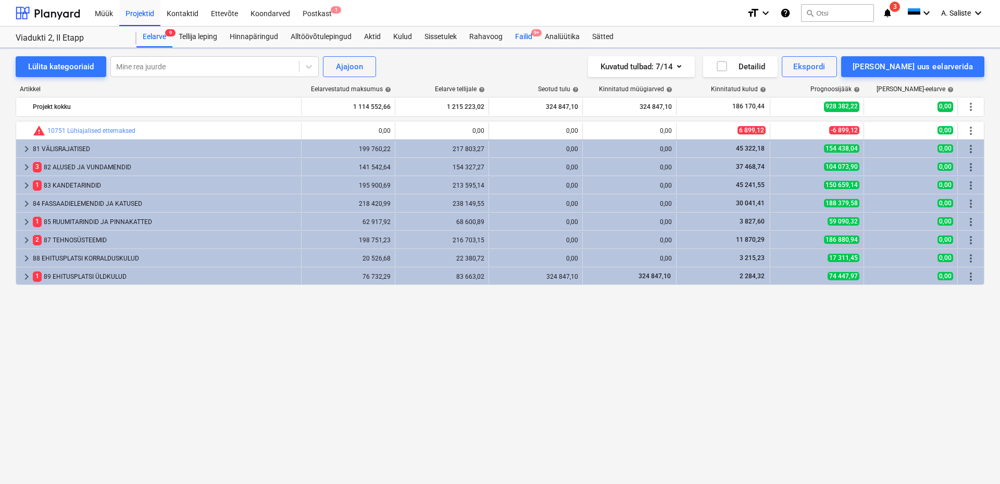
click at [527, 37] on div "Failid 9+" at bounding box center [524, 37] width 30 height 21
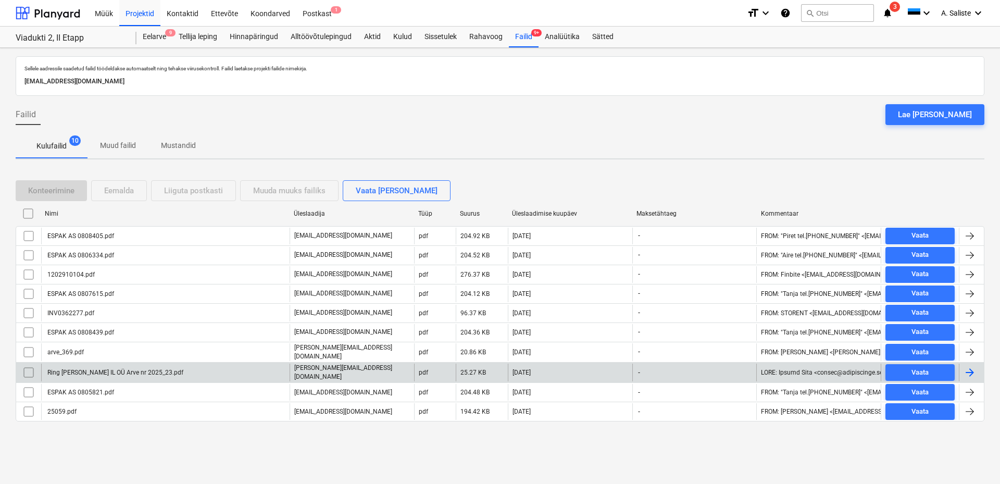
click at [156, 370] on div "Ring [PERSON_NAME] IL OÜ Arve nr 2025_23.pdf" at bounding box center [165, 373] width 249 height 18
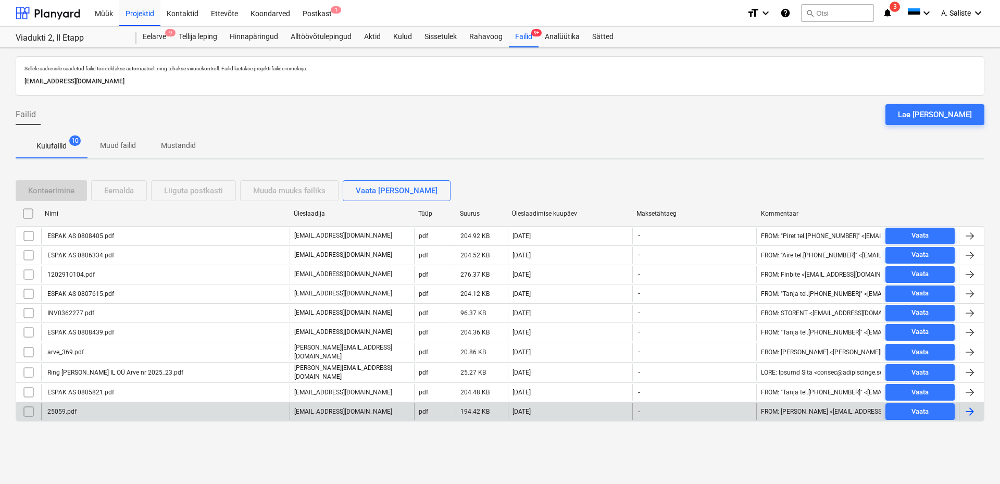
click at [87, 410] on div "25059.pdf" at bounding box center [165, 411] width 249 height 17
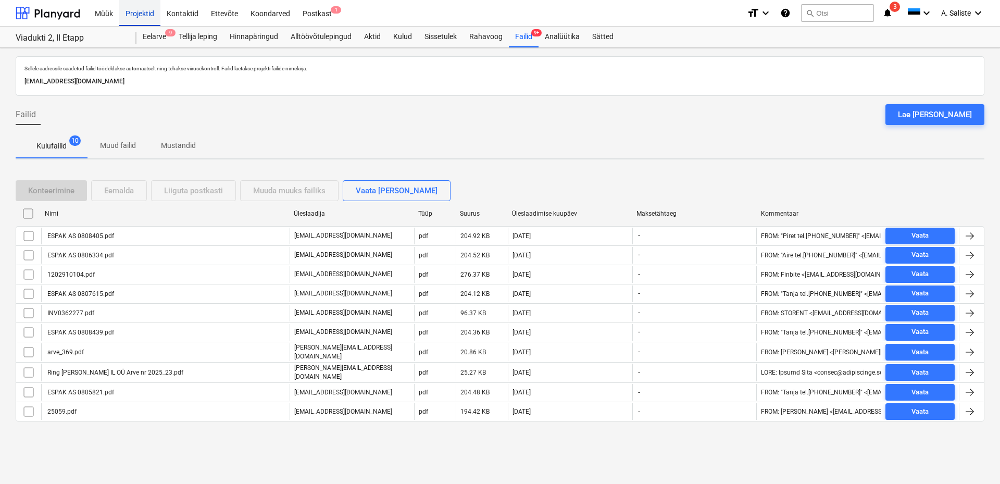
click at [145, 17] on div "Projektid" at bounding box center [139, 12] width 41 height 27
